Goal: Information Seeking & Learning: Learn about a topic

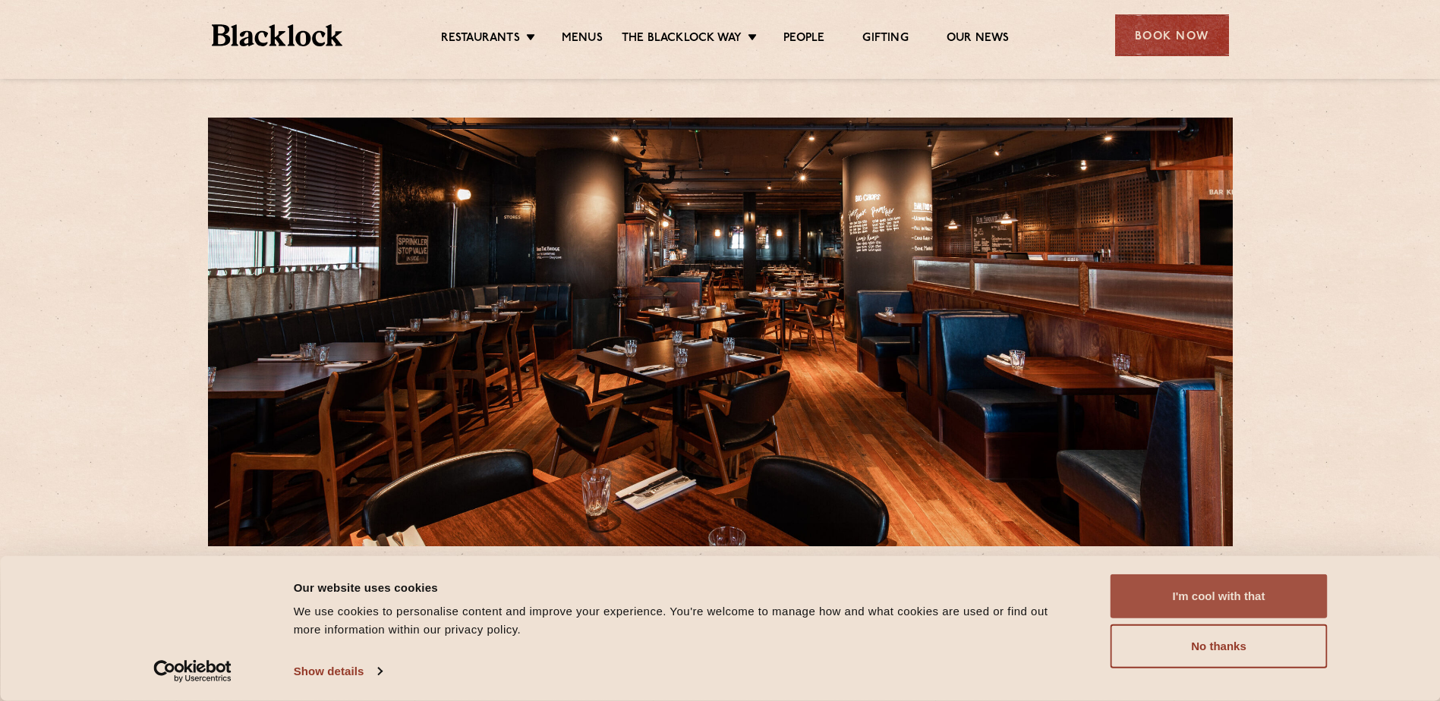
click at [1248, 583] on button "I'm cool with that" at bounding box center [1218, 596] width 217 height 44
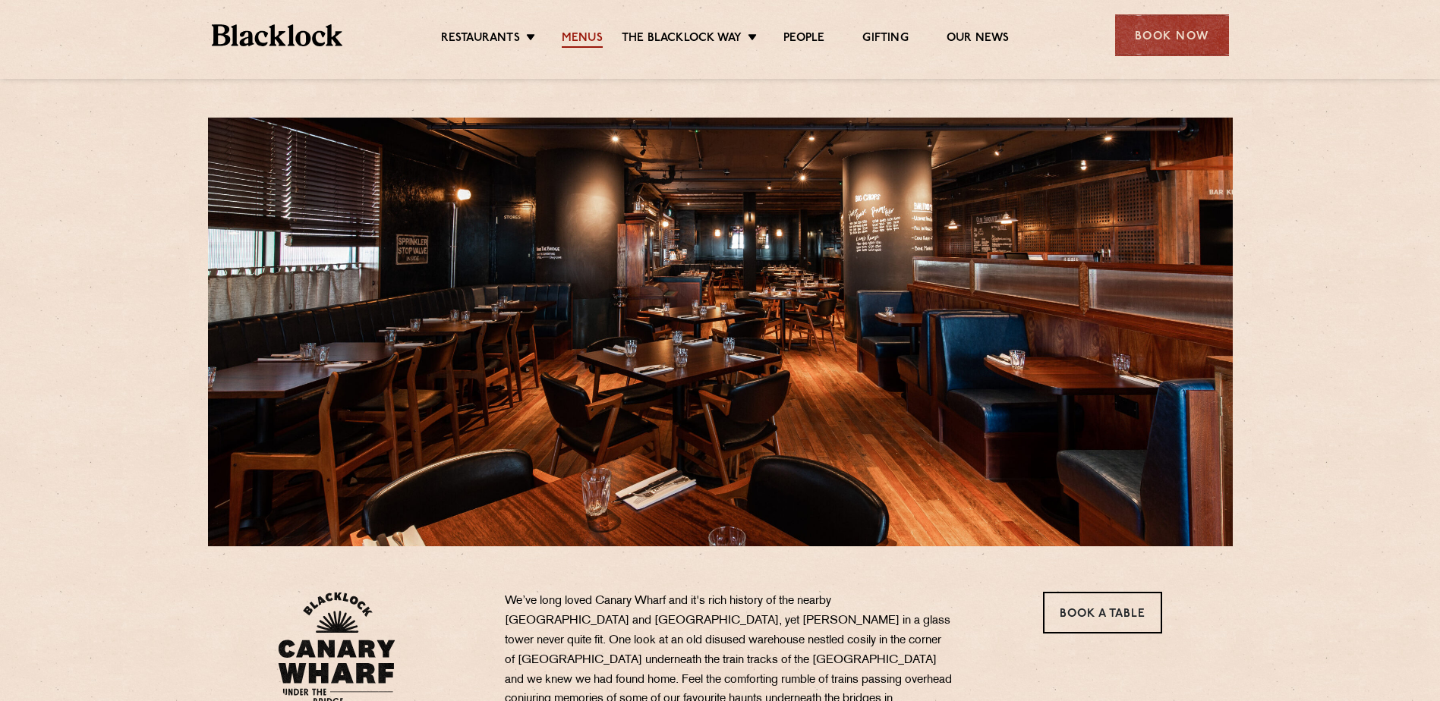
click at [593, 37] on link "Menus" at bounding box center [582, 39] width 41 height 17
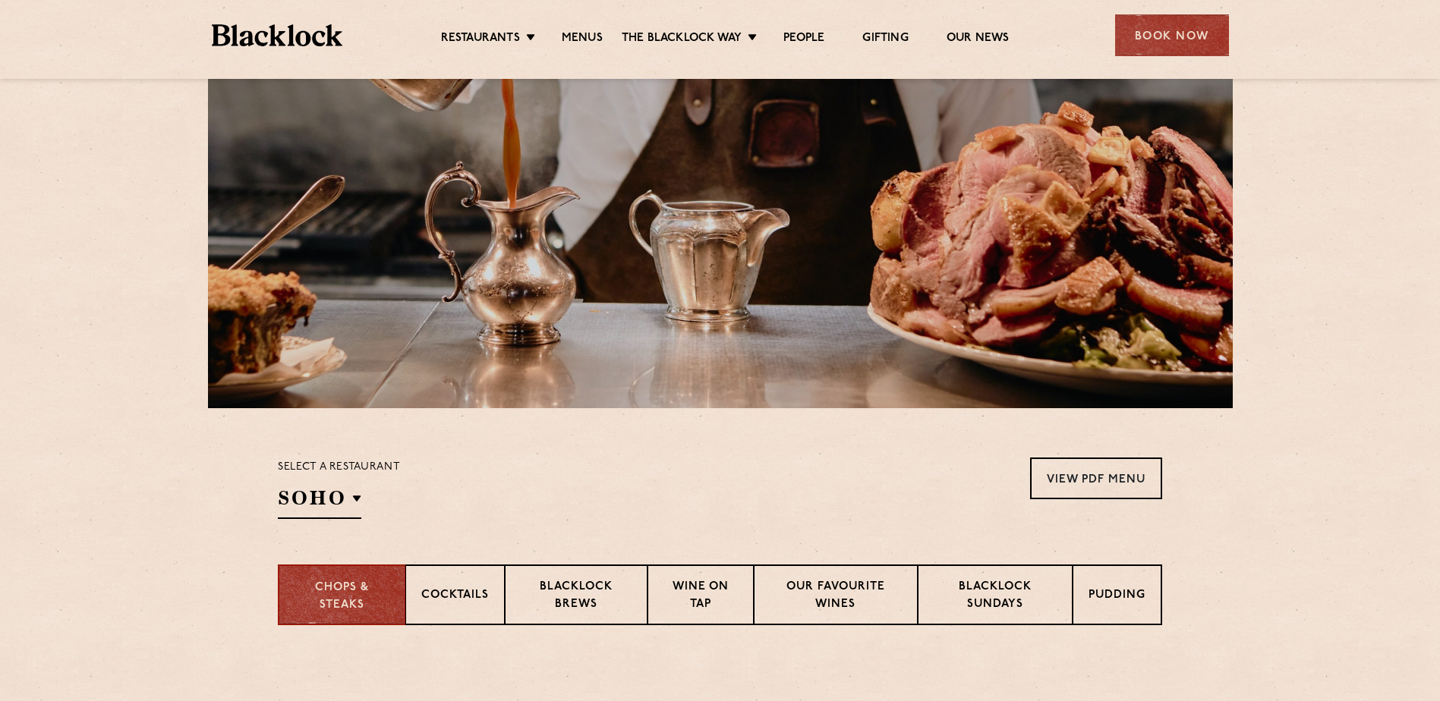
scroll to position [228, 0]
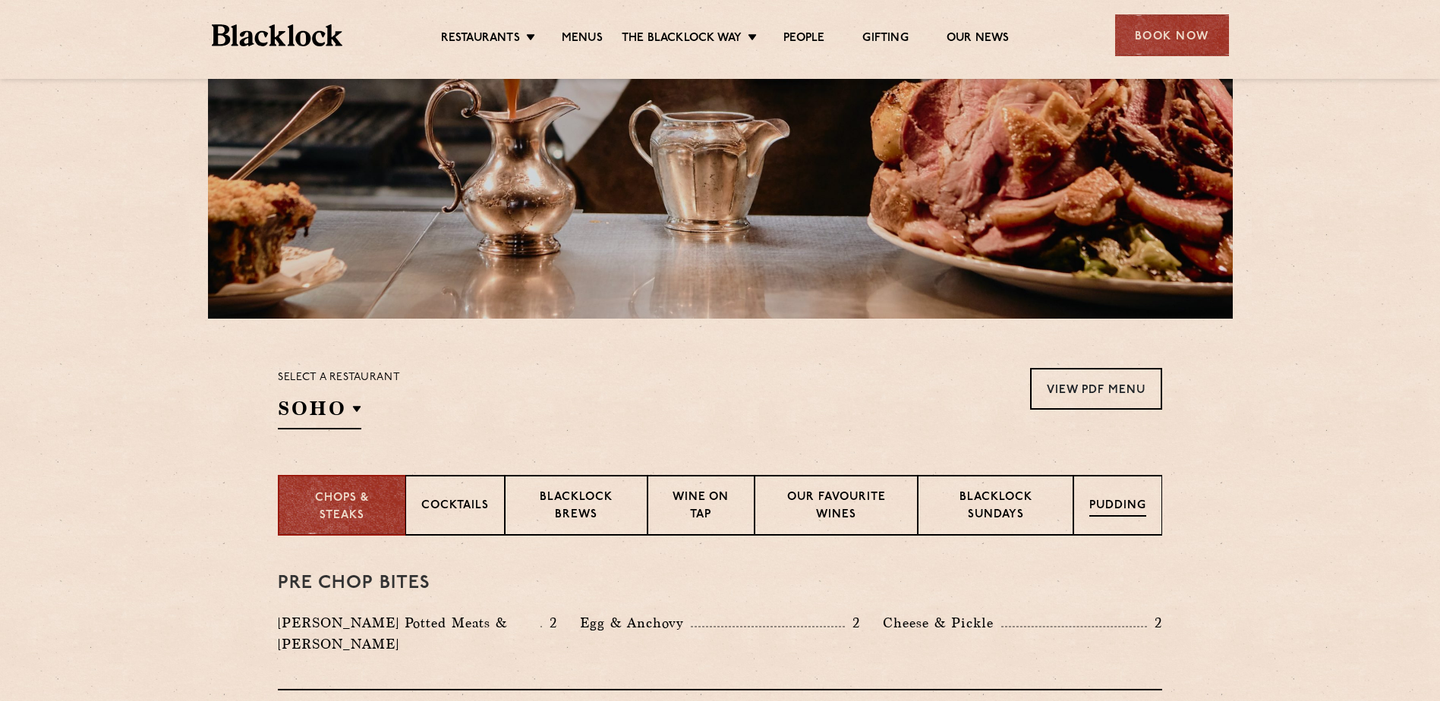
click at [1129, 504] on p "Pudding" at bounding box center [1117, 507] width 57 height 19
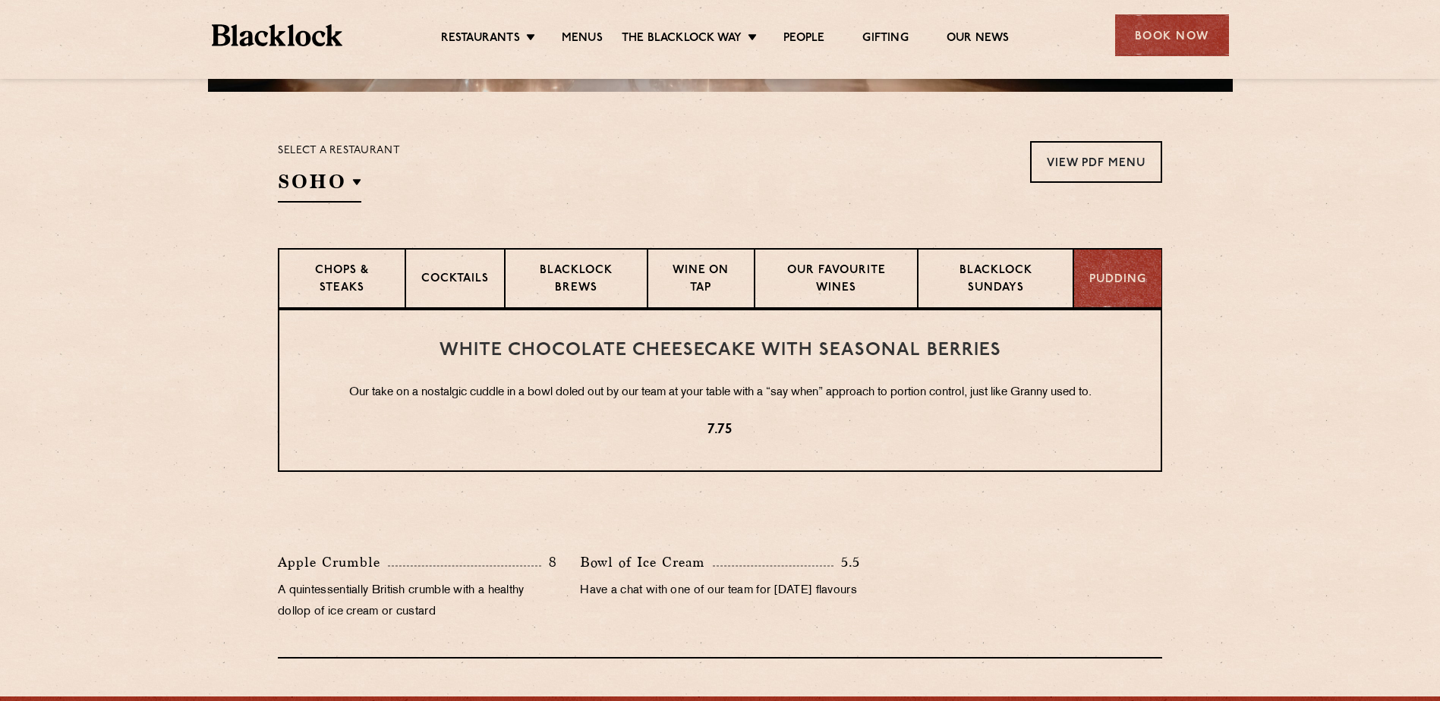
scroll to position [455, 0]
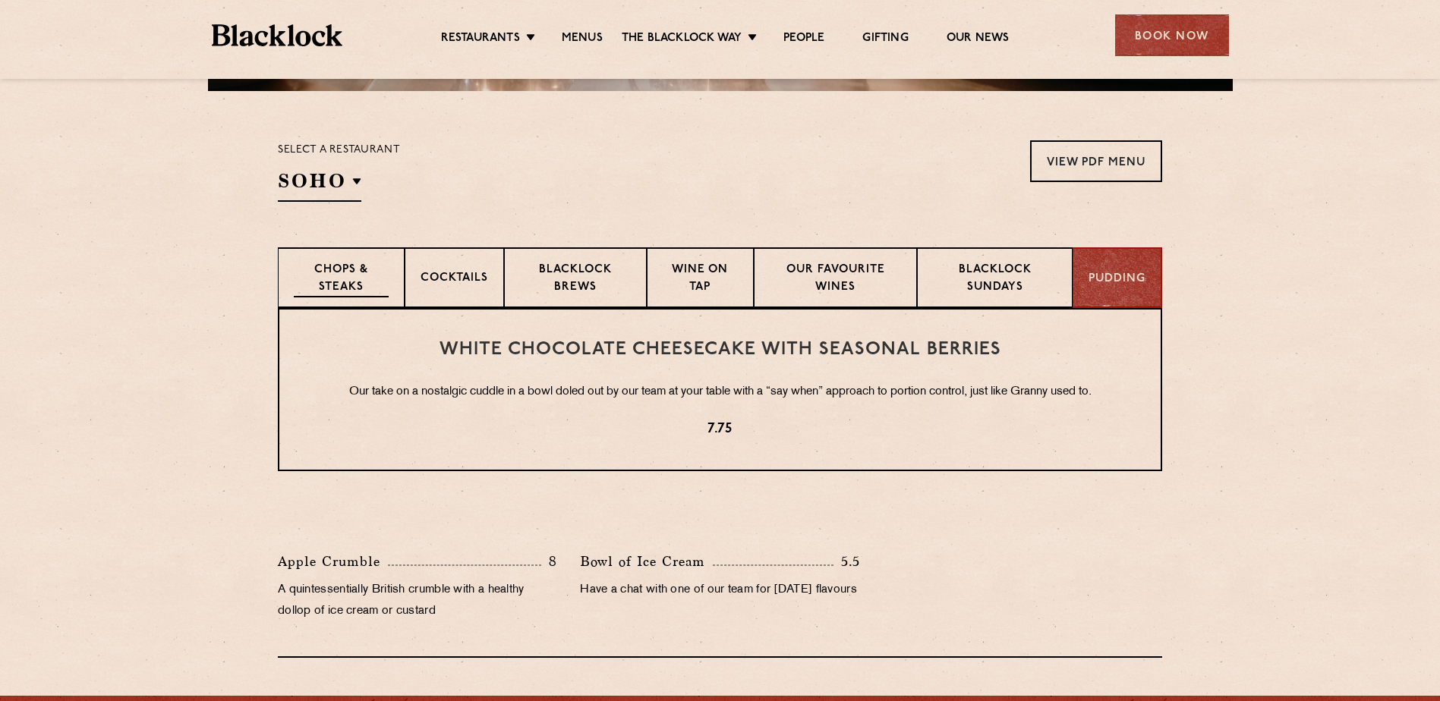
click at [363, 285] on p "Chops & Steaks" at bounding box center [341, 280] width 95 height 36
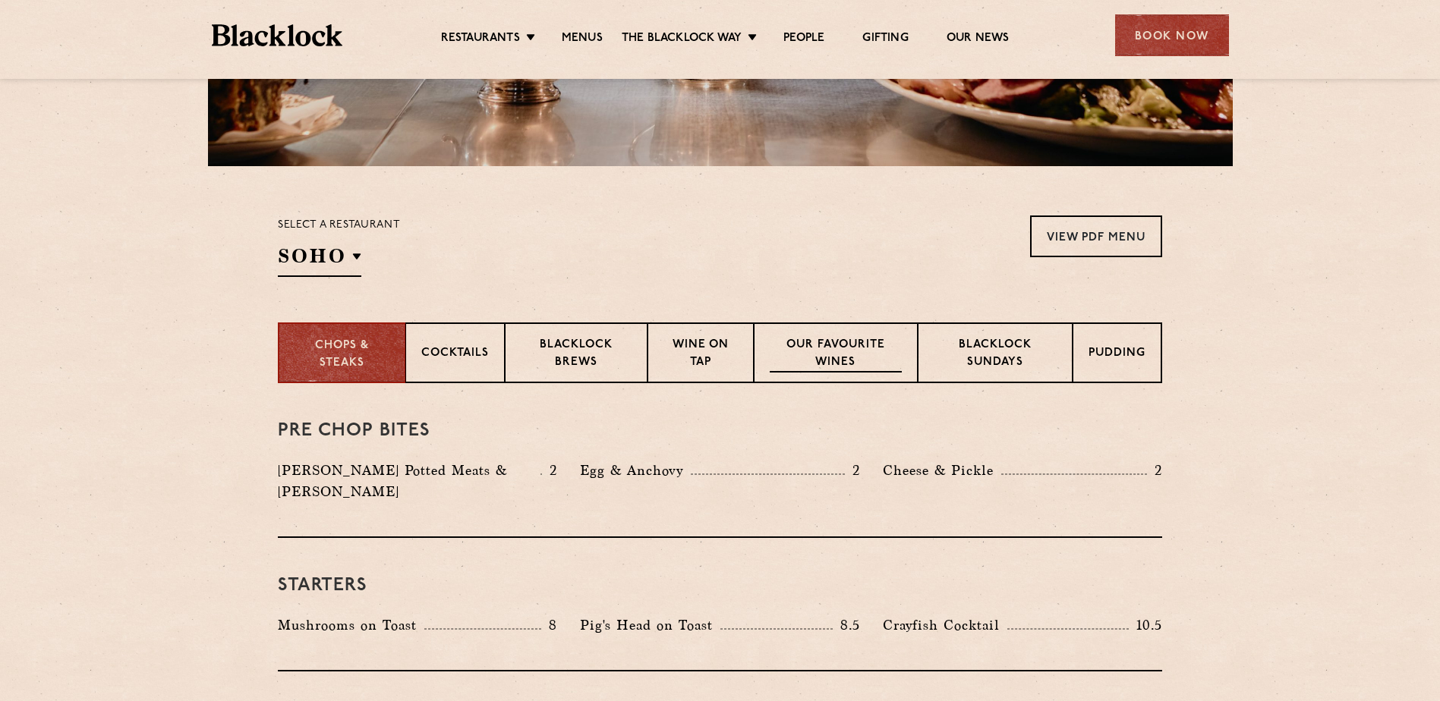
scroll to position [379, 0]
click at [969, 349] on p "Blacklock Sundays" at bounding box center [994, 356] width 123 height 36
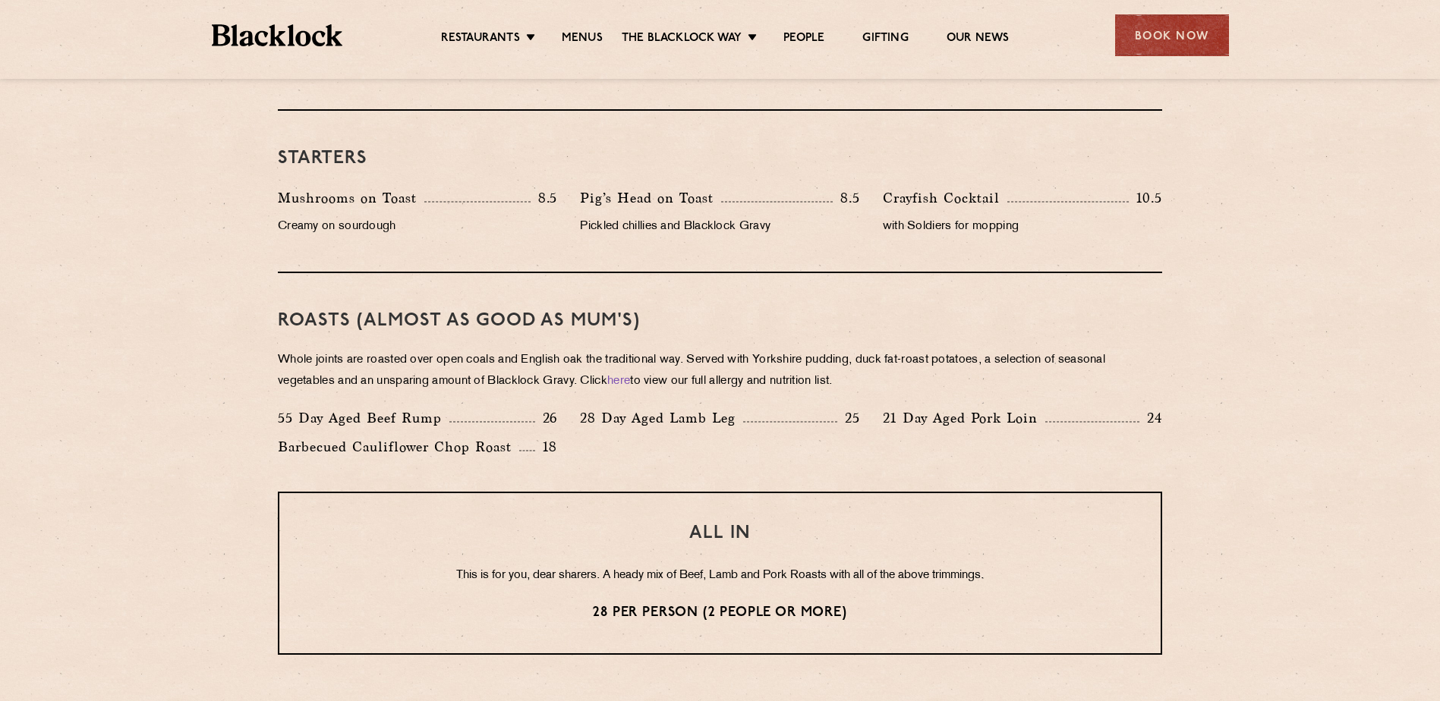
scroll to position [911, 0]
